Goal: Task Accomplishment & Management: Use online tool/utility

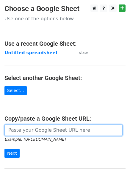
click at [58, 132] on input "url" at bounding box center [63, 129] width 118 height 11
paste input "[URL][DOMAIN_NAME]"
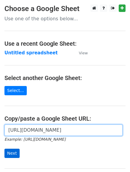
type input "[URL][DOMAIN_NAME]"
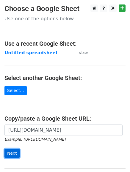
click at [8, 150] on input "Next" at bounding box center [11, 153] width 15 height 9
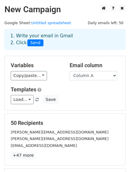
scroll to position [34, 0]
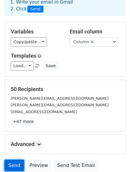
click at [9, 160] on link "Send" at bounding box center [14, 165] width 20 height 11
